Goal: Contribute content

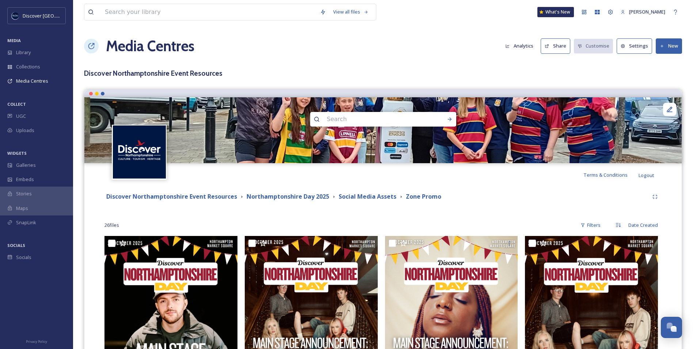
scroll to position [1846, 0]
click at [352, 199] on strong "Social Media Assets" at bounding box center [368, 196] width 58 height 8
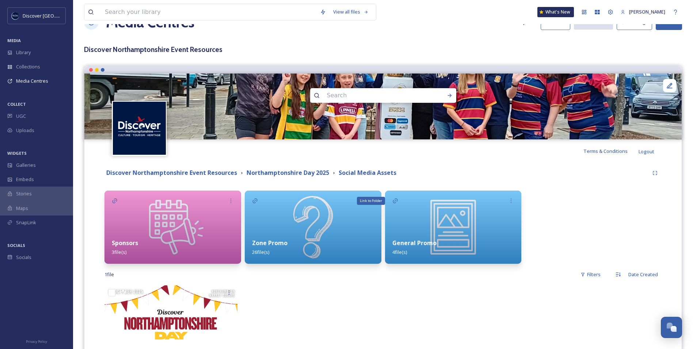
scroll to position [37, 0]
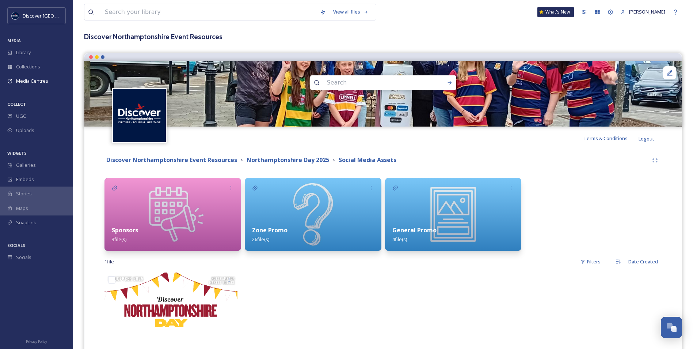
click at [437, 208] on img at bounding box center [453, 214] width 137 height 73
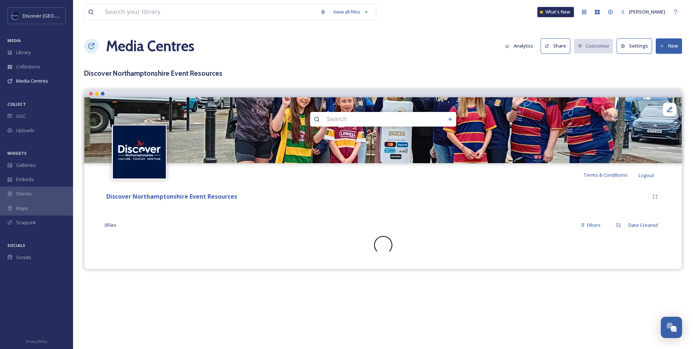
click at [445, 69] on h3 "Discover Northamptonshire Event Resources" at bounding box center [383, 73] width 598 height 11
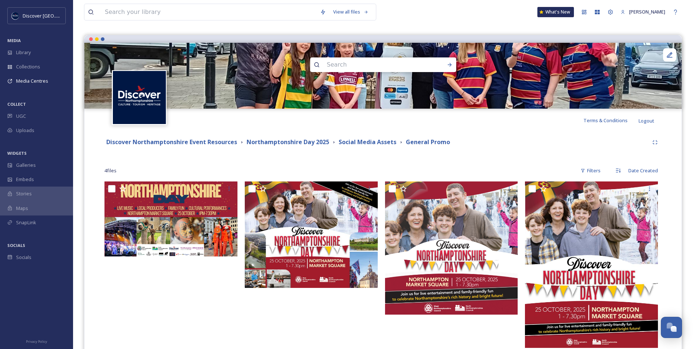
scroll to position [73, 0]
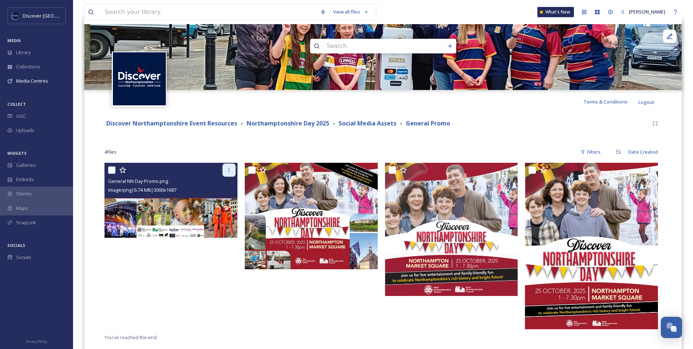
click at [231, 173] on div at bounding box center [229, 169] width 13 height 13
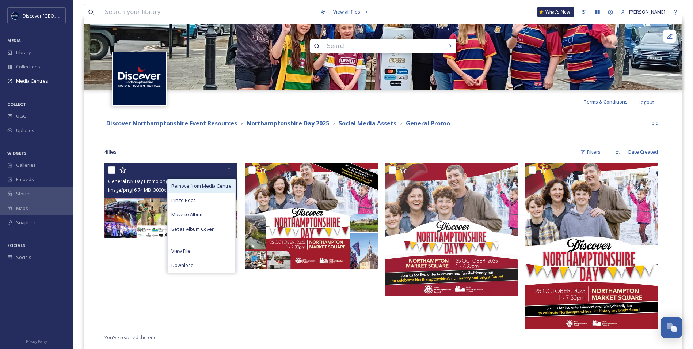
click at [198, 184] on span "Remove from Media Centre" at bounding box center [201, 185] width 60 height 7
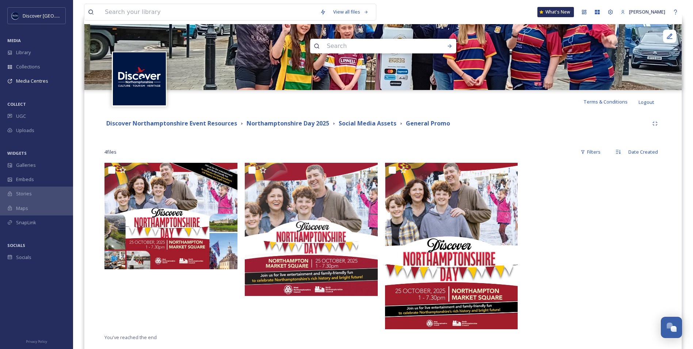
scroll to position [0, 0]
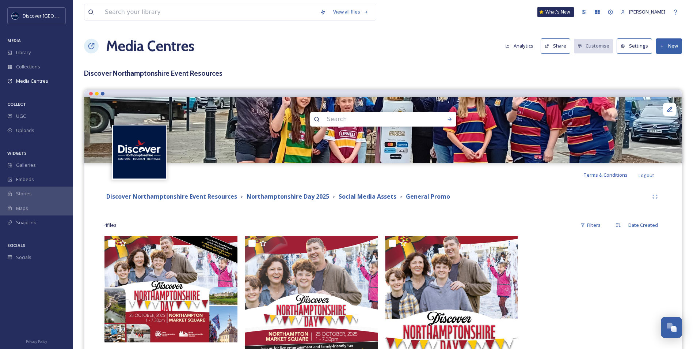
drag, startPoint x: 666, startPoint y: 0, endPoint x: 448, endPoint y: 227, distance: 314.8
click at [448, 227] on div "4 file s Filters Date Created" at bounding box center [383, 225] width 557 height 14
click at [671, 46] on button "New" at bounding box center [669, 45] width 26 height 15
click at [658, 60] on span "Add Files" at bounding box center [664, 63] width 20 height 7
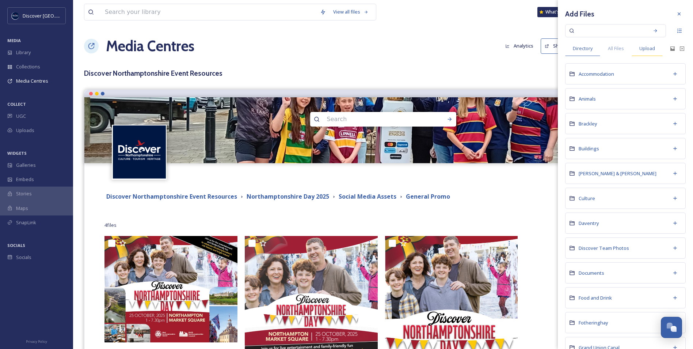
click at [651, 52] on div "Upload" at bounding box center [647, 48] width 31 height 15
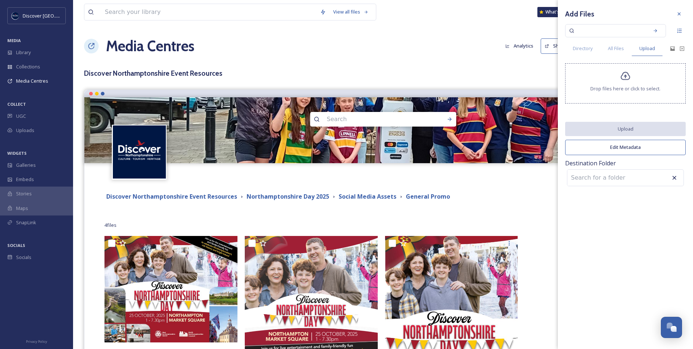
click at [630, 86] on span "Drop files here or click to select." at bounding box center [626, 88] width 70 height 7
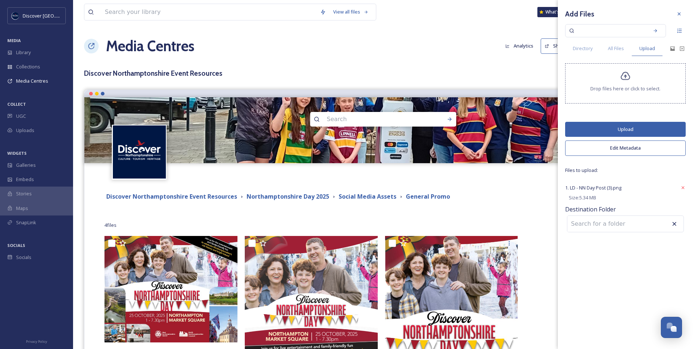
click at [590, 132] on button "Upload" at bounding box center [625, 129] width 121 height 15
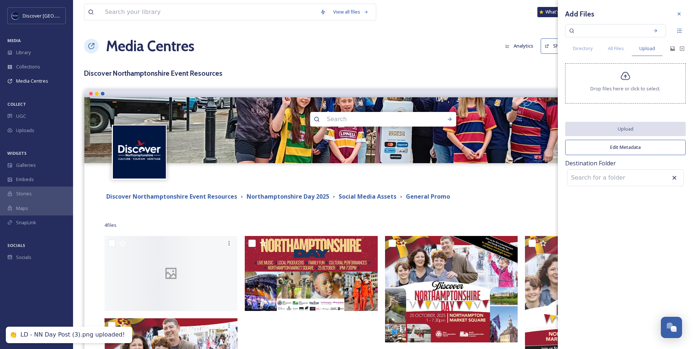
click at [466, 211] on div "Discover Northamptonshire Event Resources Northamptonshire Day 2025 Social Medi…" at bounding box center [383, 343] width 586 height 314
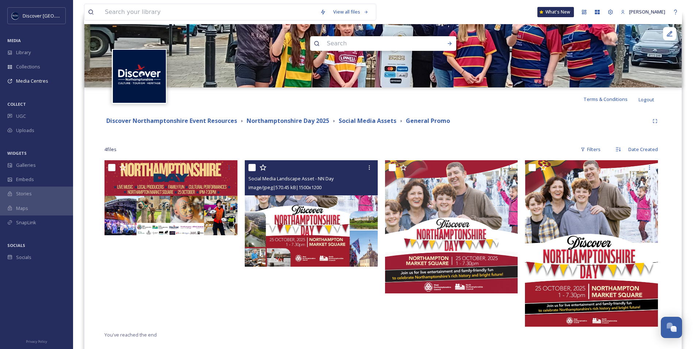
scroll to position [92, 0]
